Goal: Transaction & Acquisition: Purchase product/service

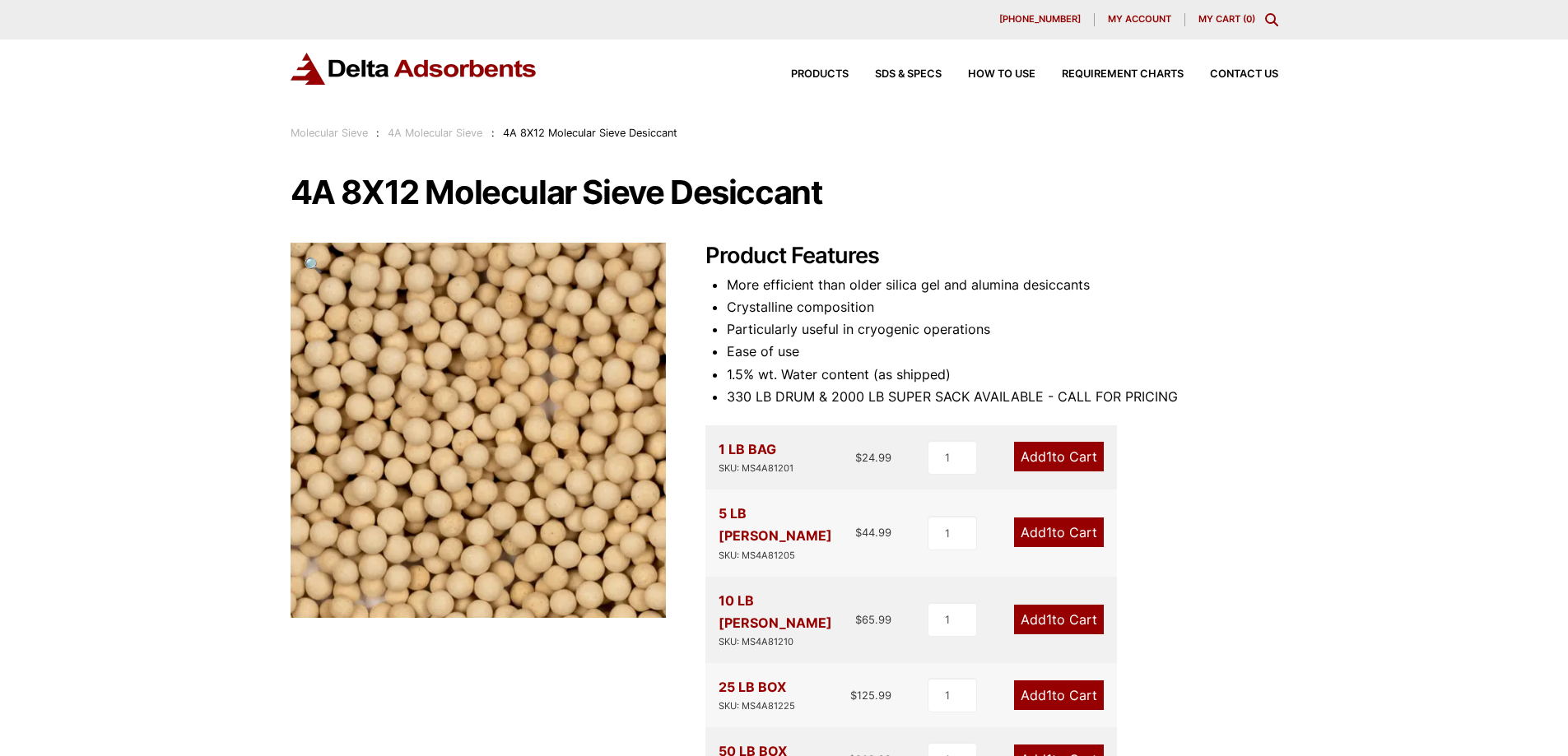
click at [1148, 22] on span "My account" at bounding box center [1139, 19] width 63 height 9
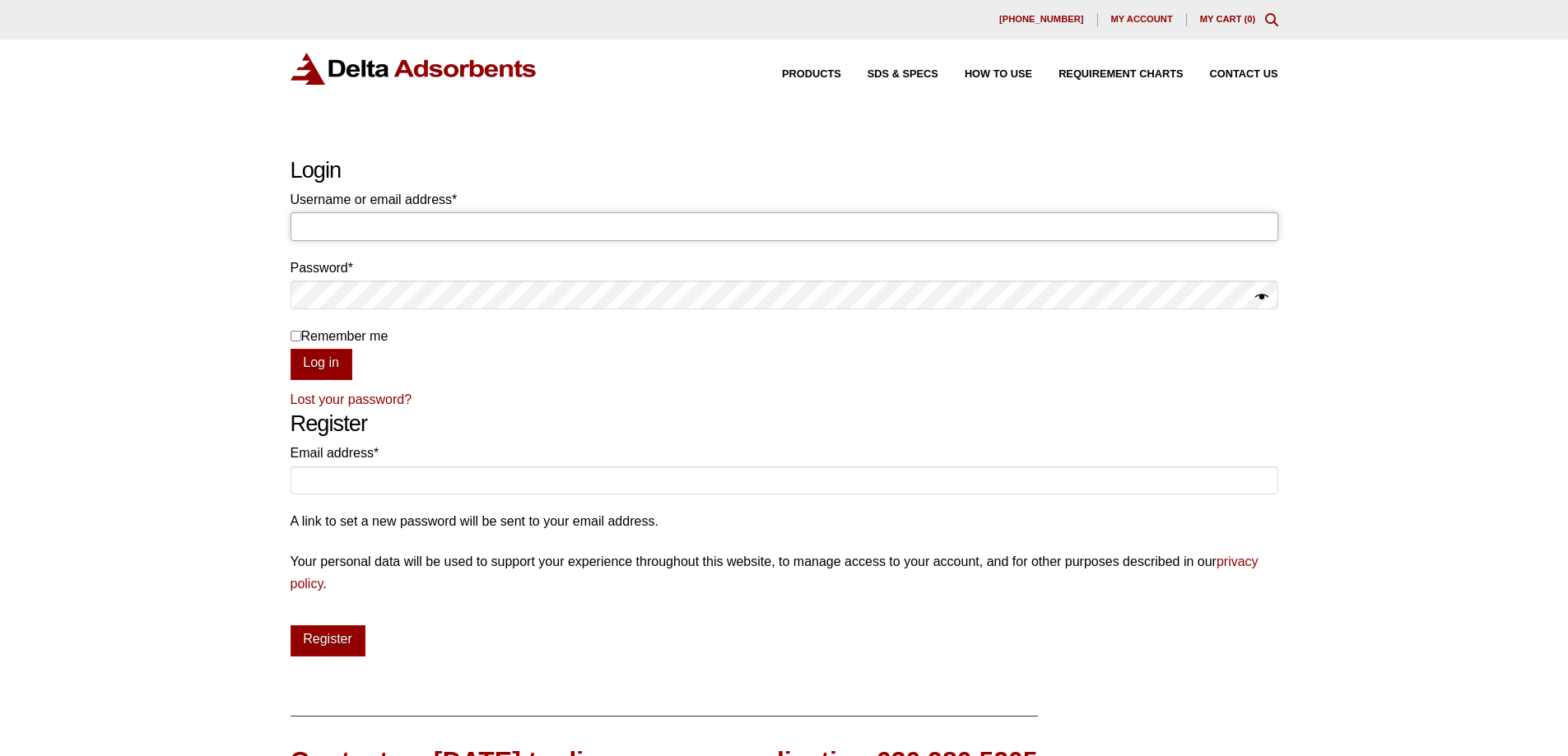
click at [336, 229] on input "Username or email address * Required" at bounding box center [784, 227] width 987 height 28
type input "purchasing@currentcorp.com"
click at [431, 375] on p "Remember me Log in" at bounding box center [784, 352] width 987 height 55
click at [814, 77] on span "Products" at bounding box center [811, 74] width 59 height 11
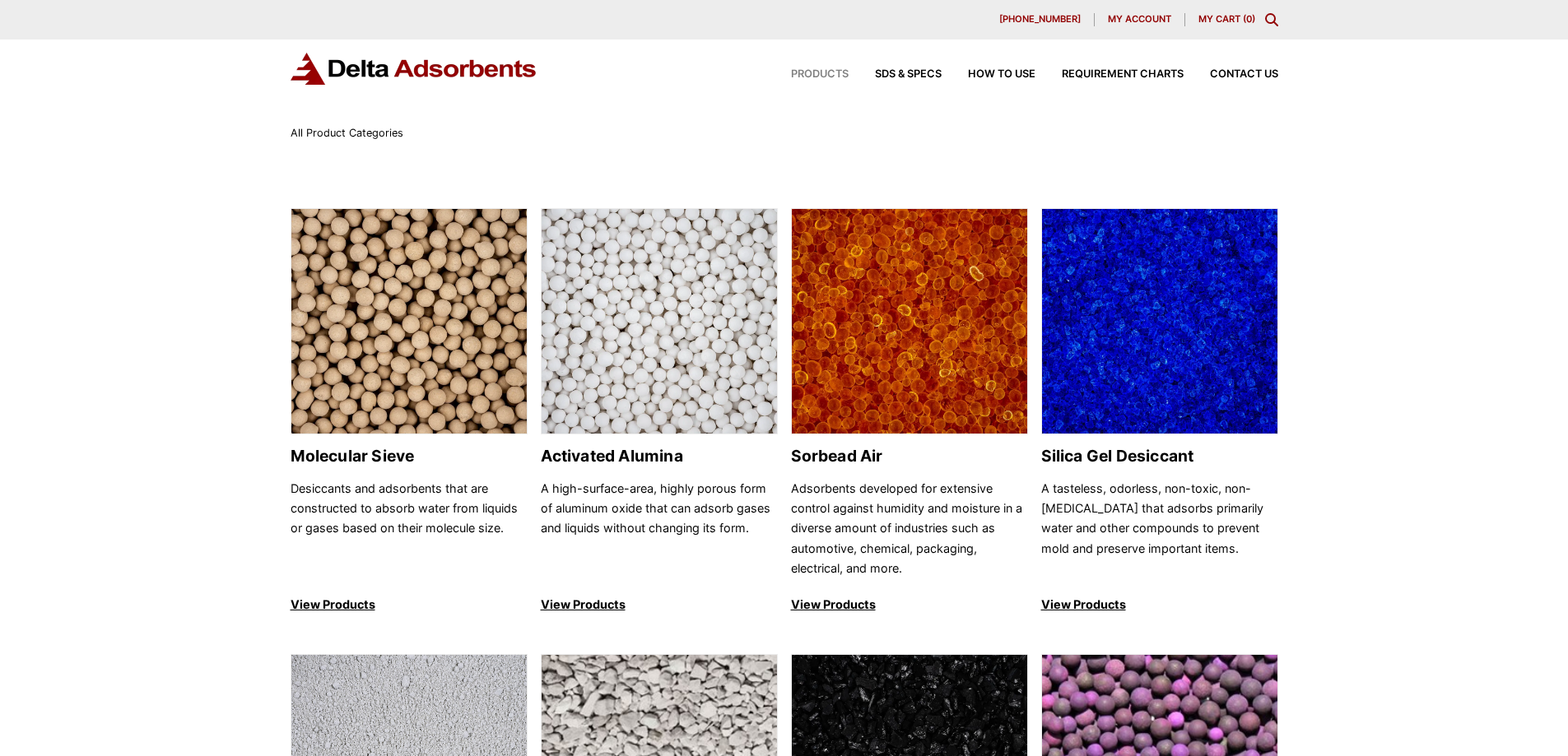
click at [1274, 17] on icon "Toggle Modal Content" at bounding box center [1271, 20] width 13 height 13
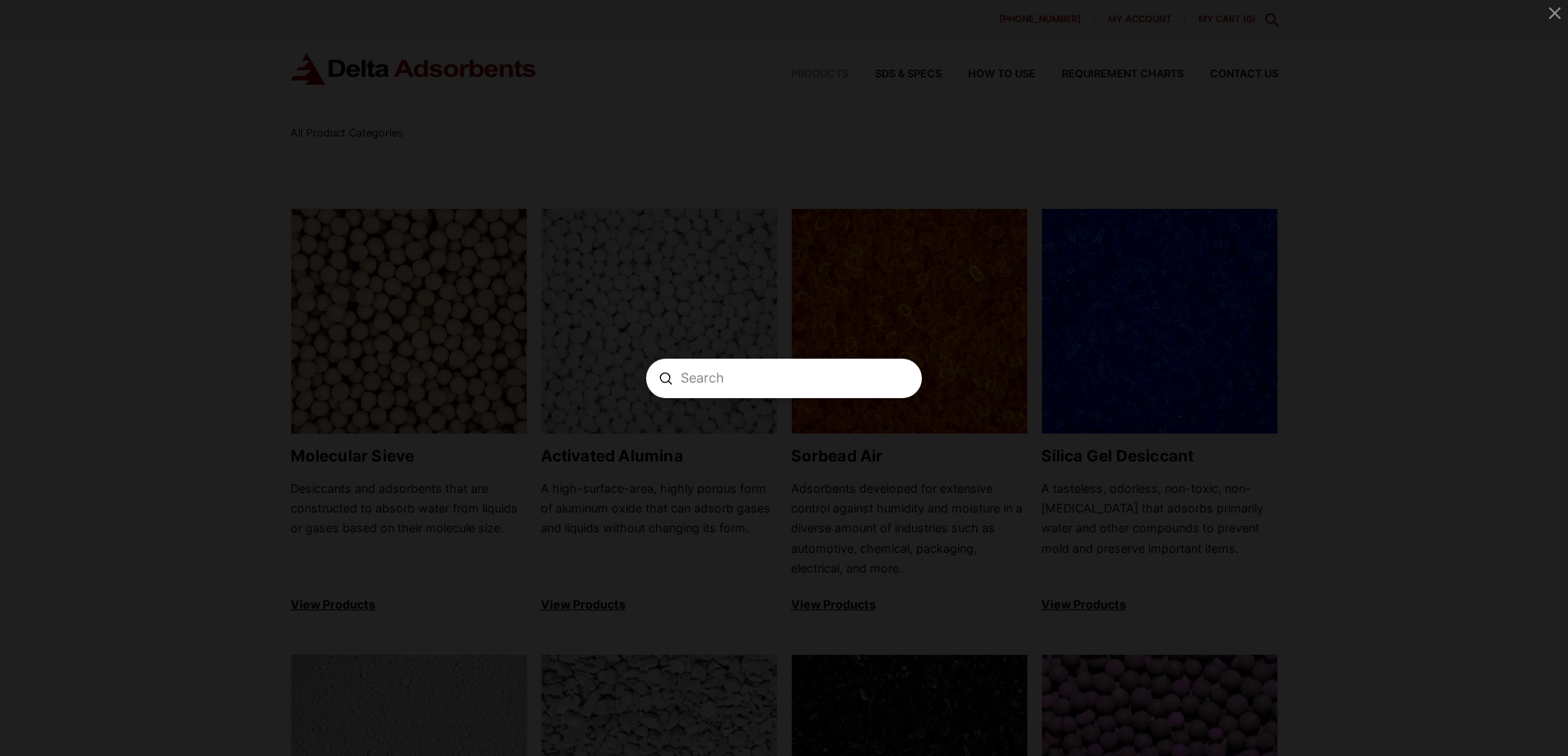
paste input "MS4A81205"
type input "MS4A81205"
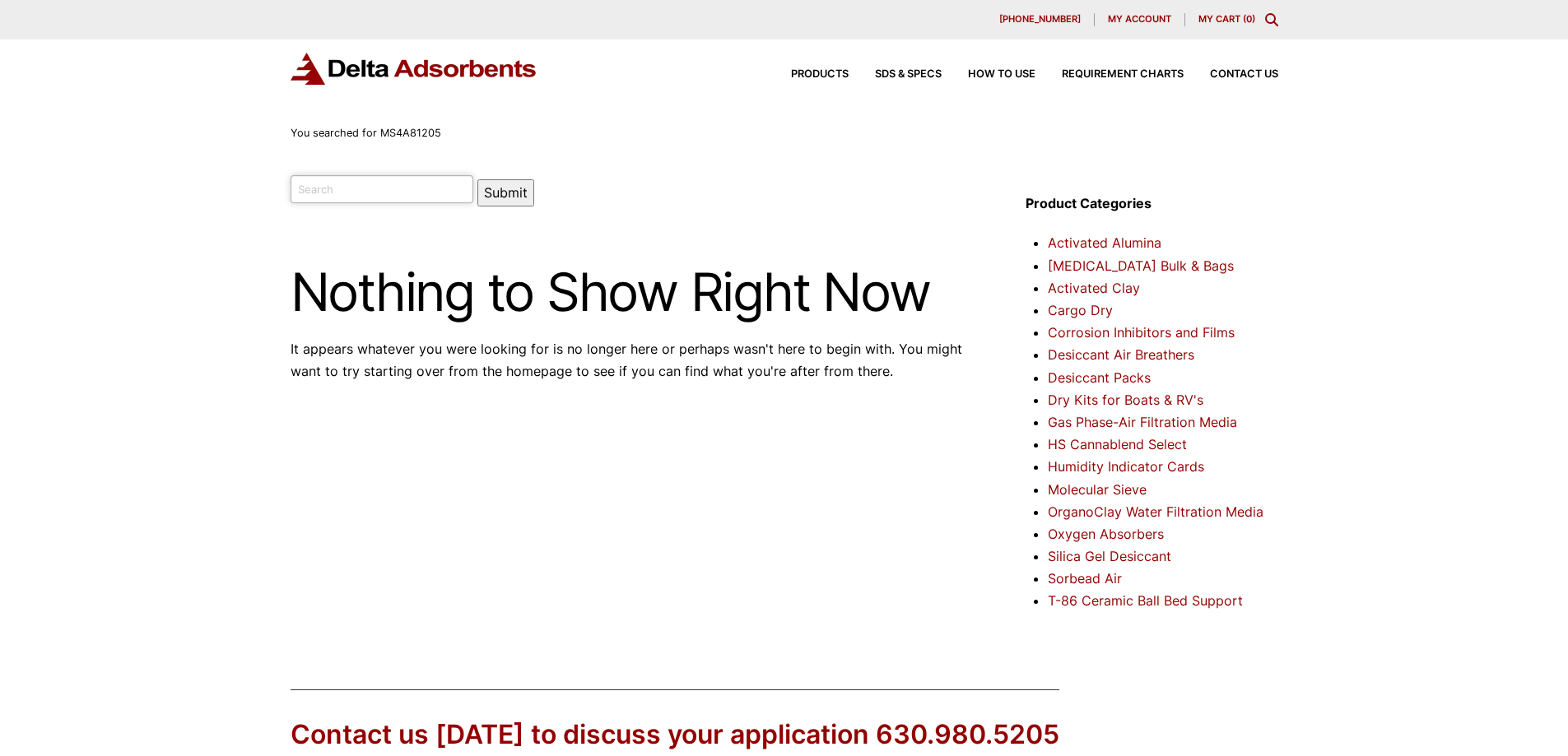
click at [370, 194] on input "search" at bounding box center [382, 189] width 184 height 28
paste input "MS4A81205"
type input "MS4A81205"
click at [477, 179] on button "Submit" at bounding box center [505, 193] width 57 height 27
click at [826, 78] on span "Products" at bounding box center [819, 74] width 57 height 11
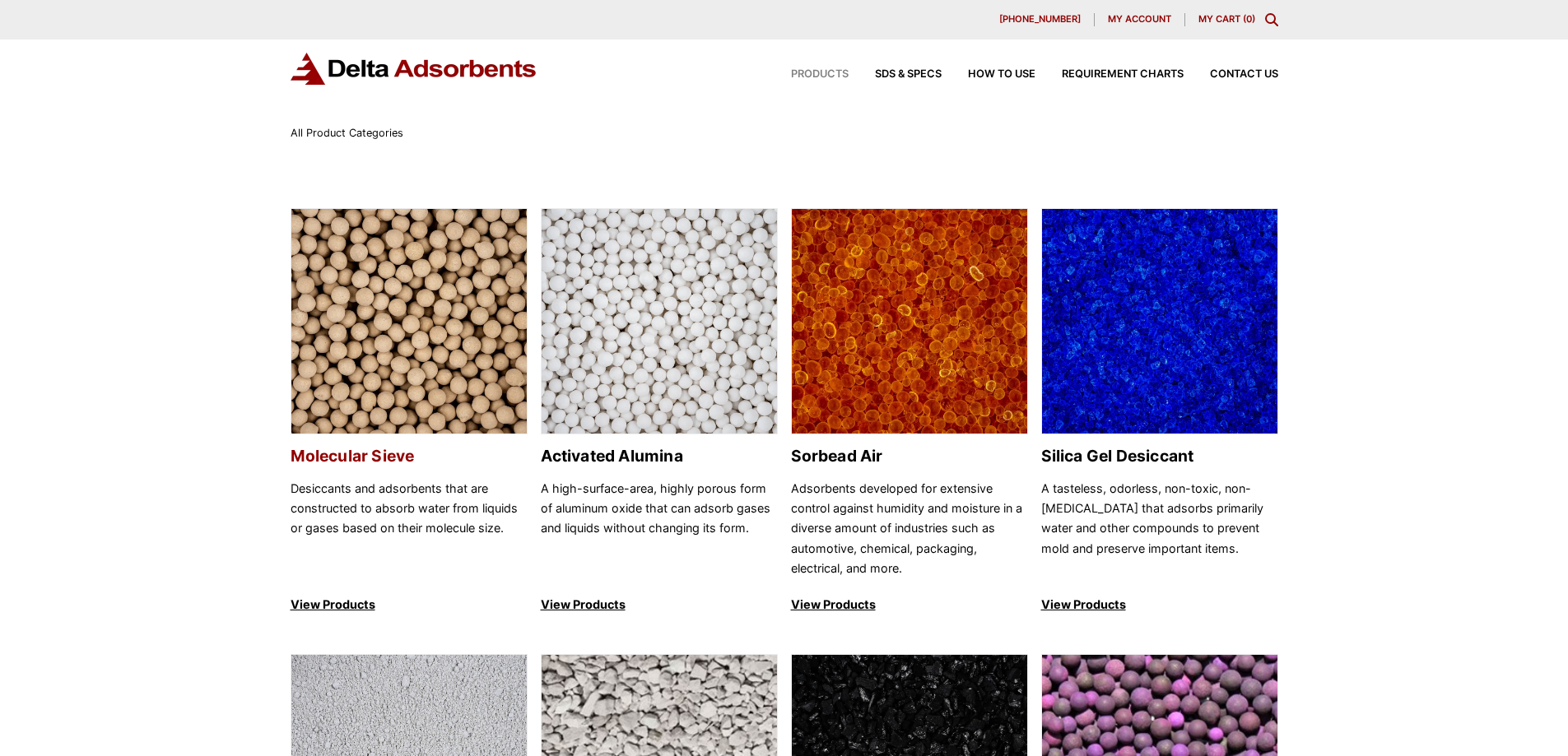
click at [402, 322] on img at bounding box center [409, 322] width 235 height 226
